Goal: Find contact information: Find contact information

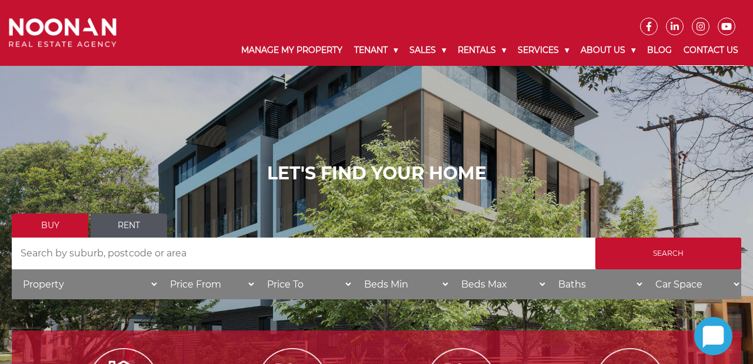
click at [716, 52] on link "Contact Us" at bounding box center [711, 50] width 66 height 31
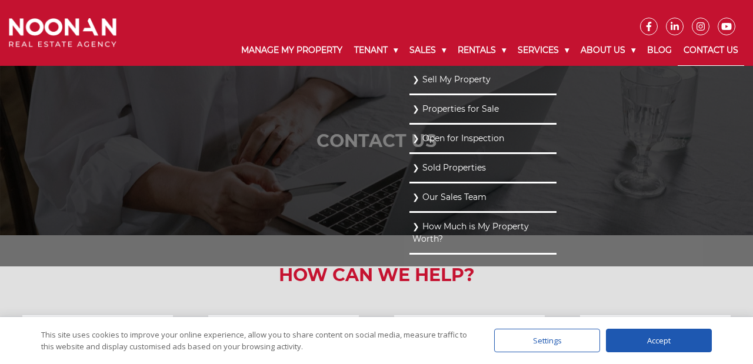
click at [448, 196] on link "Our Sales Team" at bounding box center [482, 197] width 141 height 16
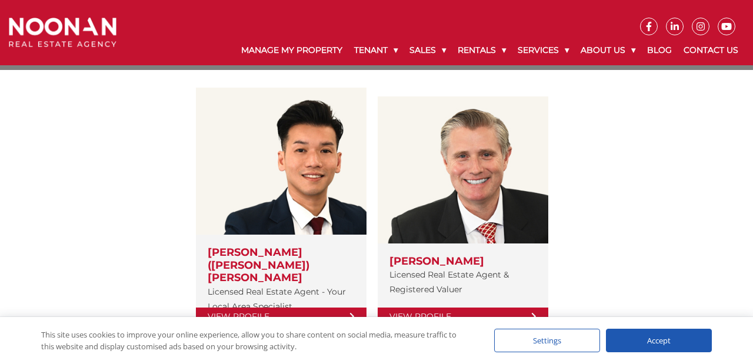
scroll to position [165, 0]
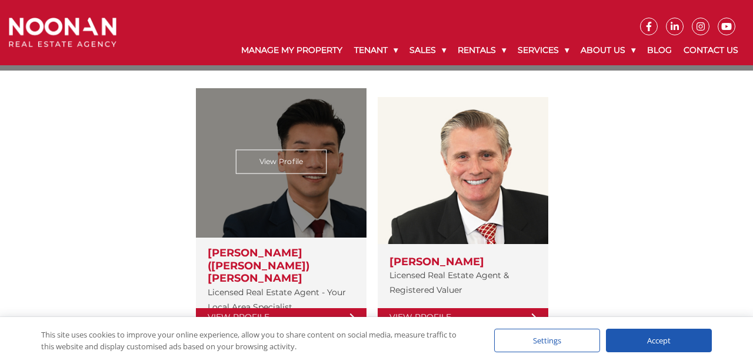
click at [286, 308] on link "View Profile" at bounding box center [281, 317] width 171 height 18
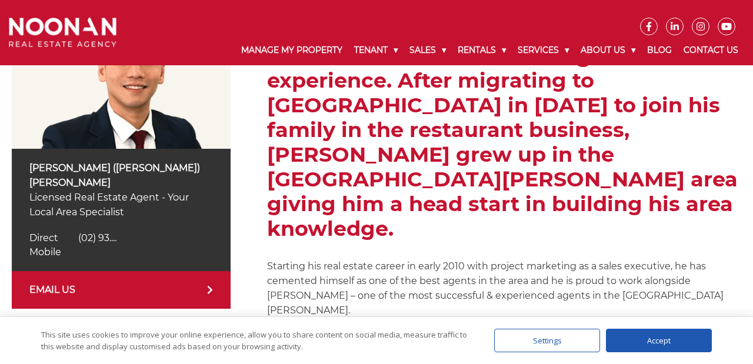
scroll to position [235, 0]
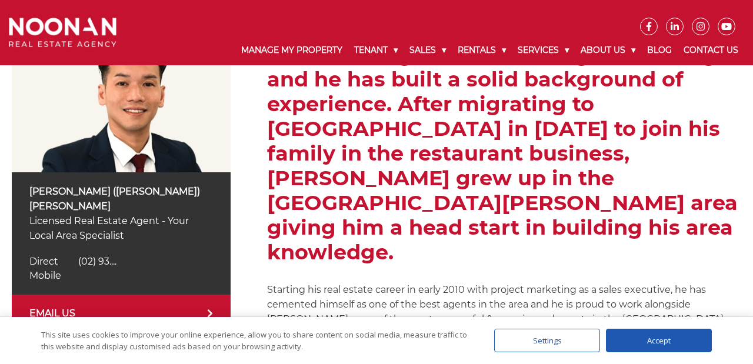
click at [111, 256] on span "(02) 93...." at bounding box center [97, 261] width 38 height 11
drag, startPoint x: 152, startPoint y: 247, endPoint x: 88, endPoint y: 252, distance: 63.7
click at [88, 255] on div "Direct (02) 9330 6813 Direct (02) 93...." at bounding box center [121, 262] width 184 height 14
copy span "2) 9330 6813"
click at [165, 269] on div "Mobile Mobile" at bounding box center [121, 276] width 184 height 14
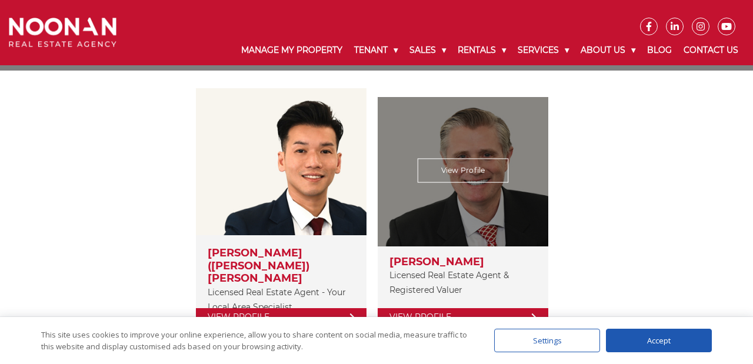
scroll to position [165, 0]
click at [472, 308] on link "View Profile" at bounding box center [463, 317] width 171 height 18
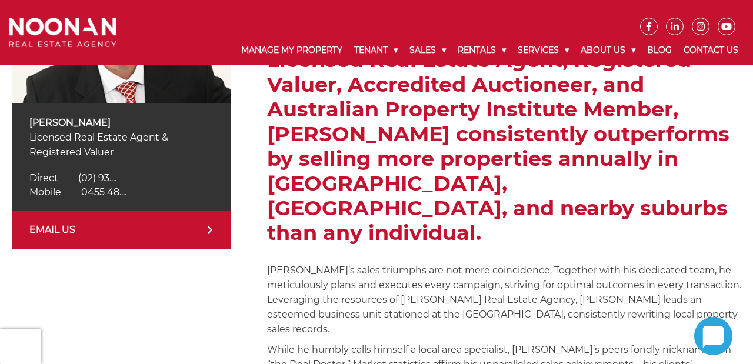
scroll to position [306, 0]
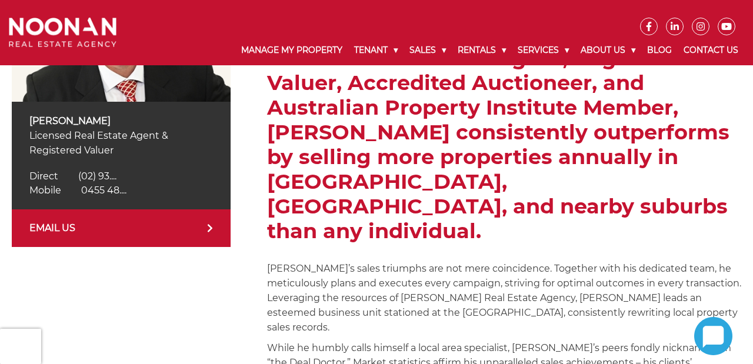
click at [124, 193] on span "0455 48...." at bounding box center [103, 190] width 45 height 11
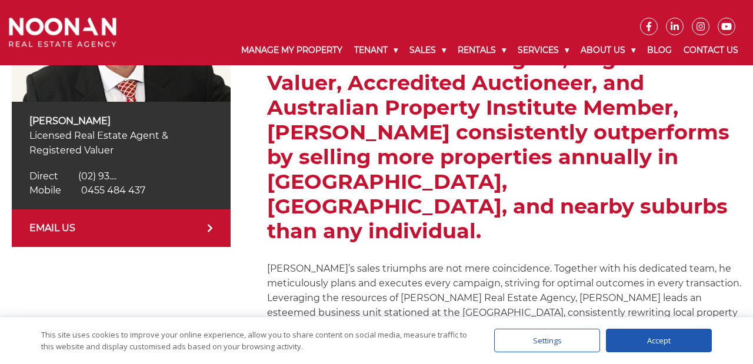
drag, startPoint x: 151, startPoint y: 191, endPoint x: 91, endPoint y: 197, distance: 60.4
click at [89, 196] on div "Mobile 0455 484 437 Mobile 0455 48...." at bounding box center [121, 191] width 184 height 14
copy span "455 484 437"
click at [168, 190] on div "Mobile 0455 484 437 Mobile 0455 48...." at bounding box center [121, 191] width 184 height 14
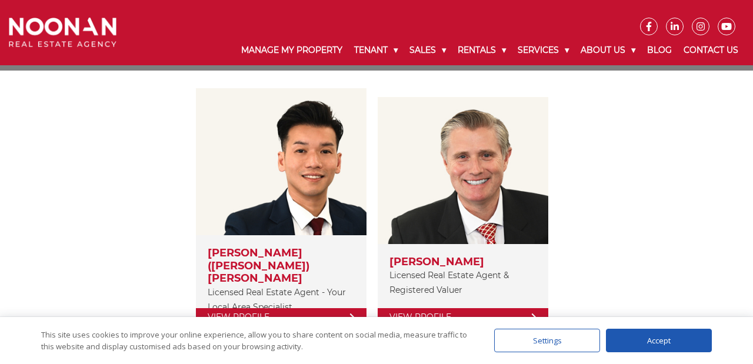
scroll to position [165, 0]
click at [129, 224] on div "View Profile [PERSON_NAME] ([PERSON_NAME]) Cai Licensed Real Estate Agent - You…" at bounding box center [376, 209] width 729 height 242
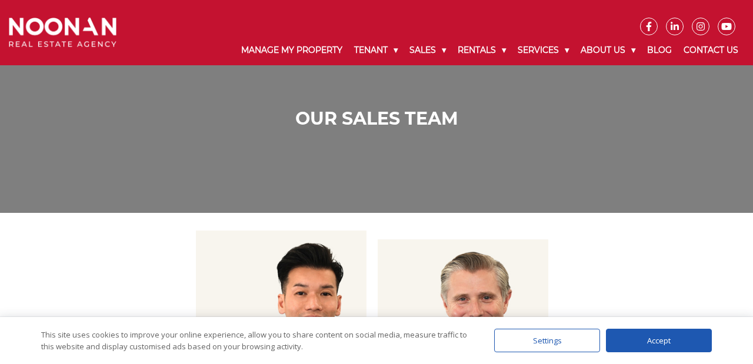
scroll to position [0, 0]
